Goal: Find specific page/section: Find specific page/section

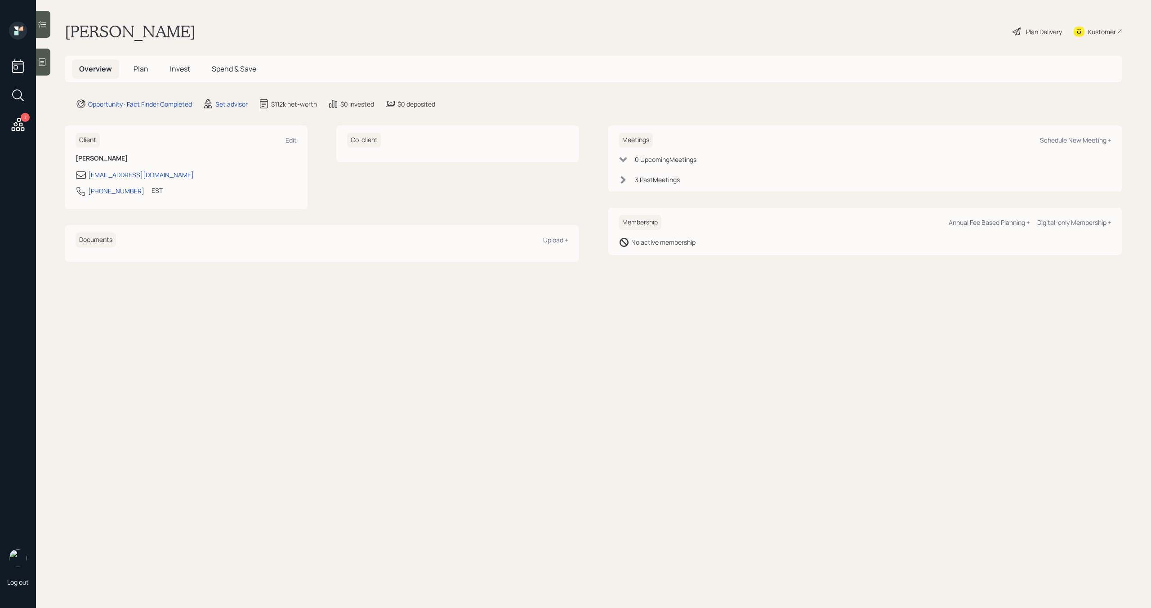
click at [25, 130] on icon at bounding box center [18, 124] width 16 height 16
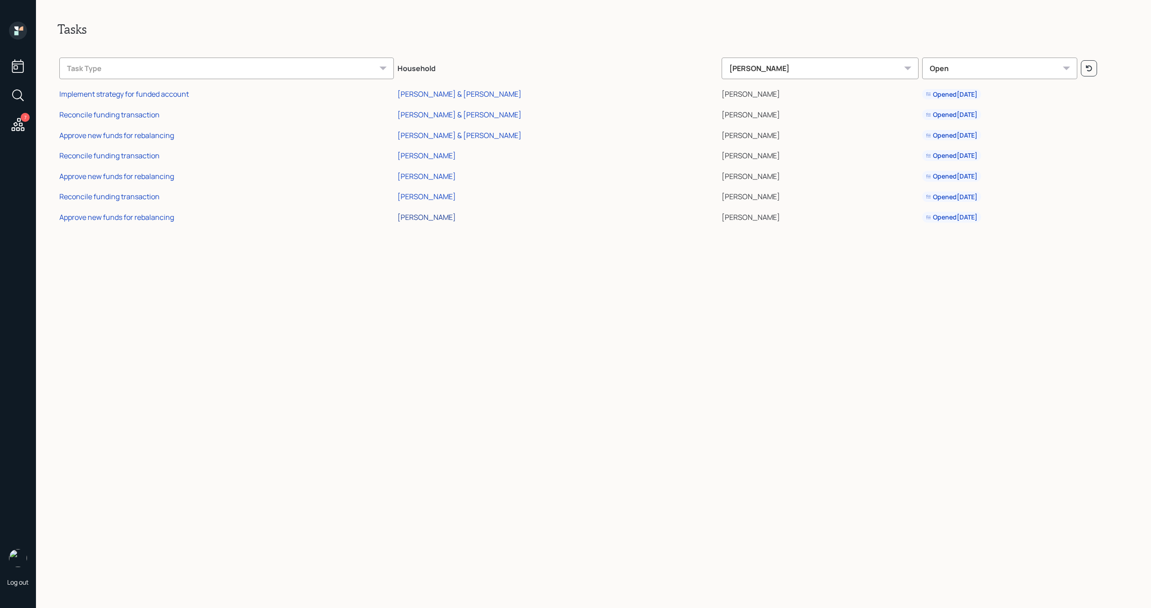
click at [456, 217] on div "[PERSON_NAME]" at bounding box center [426, 217] width 58 height 10
